Goal: Contribute content

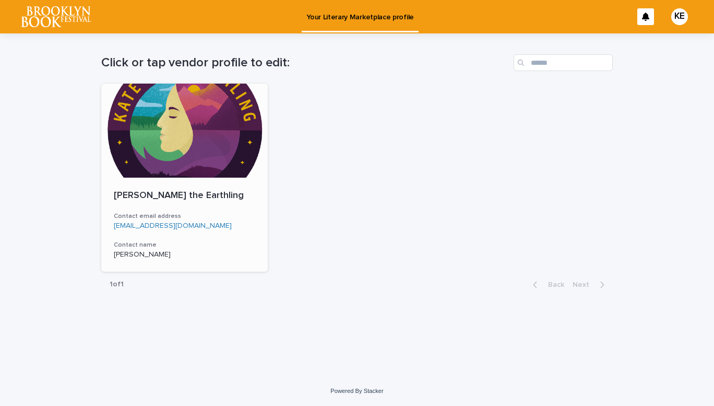
click at [188, 228] on link "[EMAIL_ADDRESS][DOMAIN_NAME]" at bounding box center [173, 225] width 118 height 7
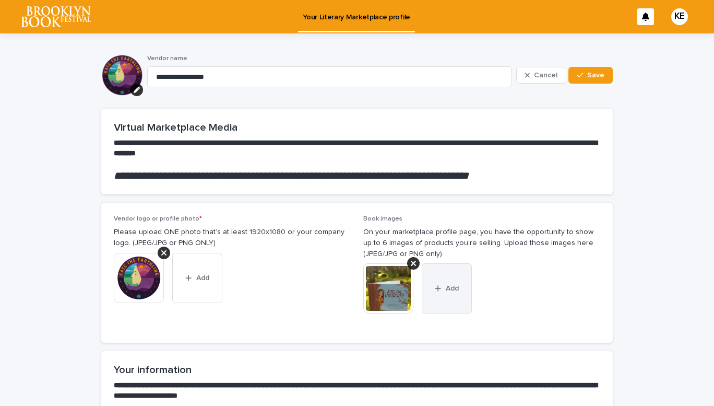
click at [443, 293] on button "Add" at bounding box center [447, 288] width 50 height 50
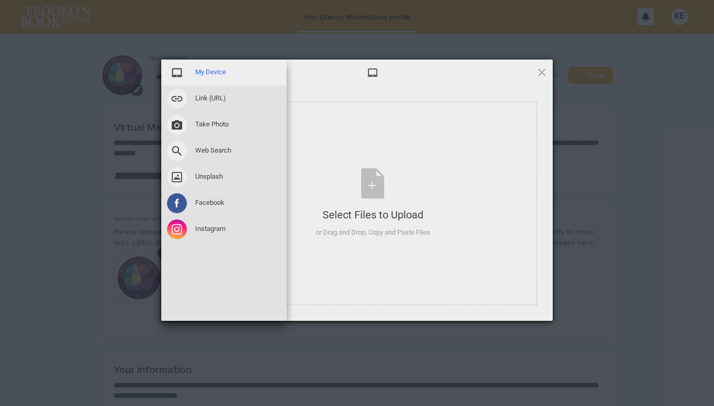
click at [205, 77] on span "My Device" at bounding box center [210, 71] width 31 height 9
click at [225, 72] on span "My Device" at bounding box center [210, 71] width 31 height 9
click at [175, 75] on span at bounding box center [177, 73] width 20 height 20
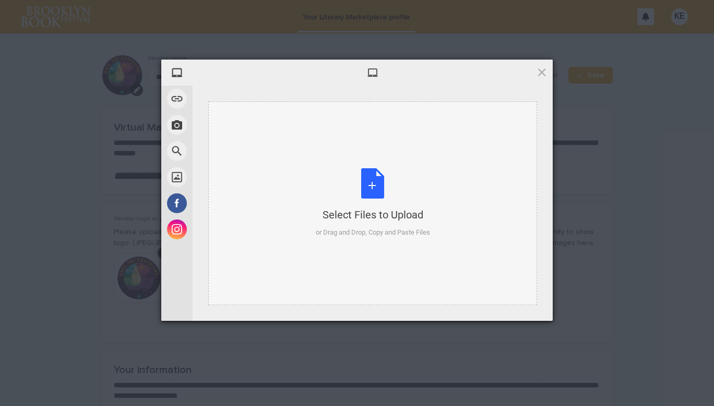
click at [354, 211] on div "Select Files to Upload" at bounding box center [373, 214] width 114 height 15
click at [378, 184] on div "Select Files to Upload or Drag and Drop, Copy and Paste Files" at bounding box center [373, 202] width 114 height 69
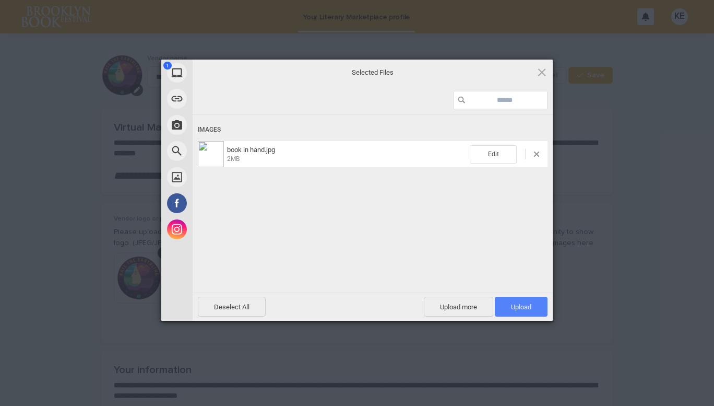
click at [526, 308] on span "Upload 1" at bounding box center [521, 307] width 20 height 8
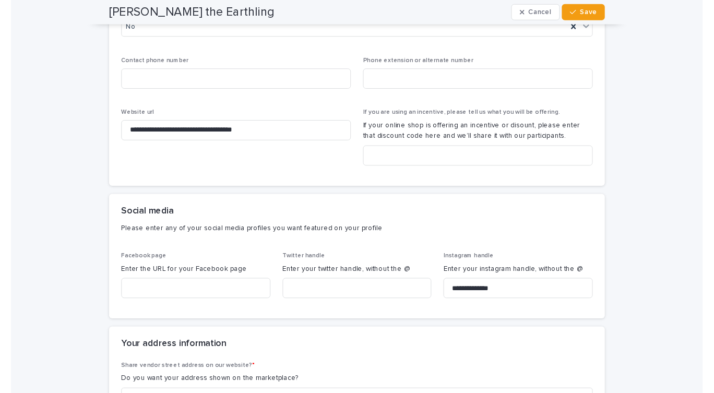
scroll to position [554, 0]
